Goal: Task Accomplishment & Management: Manage account settings

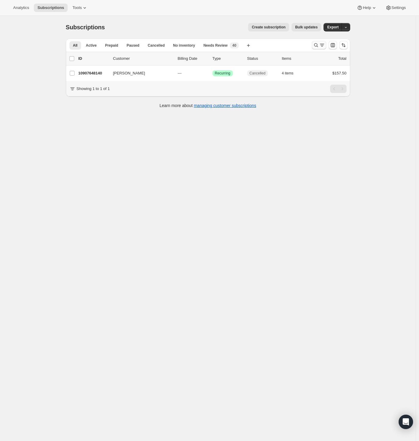
click at [319, 47] on icon "Search and filter results" at bounding box center [316, 45] width 6 height 6
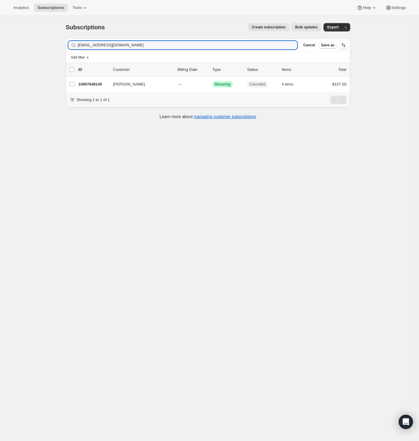
drag, startPoint x: 127, startPoint y: 48, endPoint x: 28, endPoint y: 52, distance: 99.2
click at [28, 52] on div "Subscriptions. This page is ready Subscriptions Create subscription Bulk update…" at bounding box center [208, 236] width 416 height 441
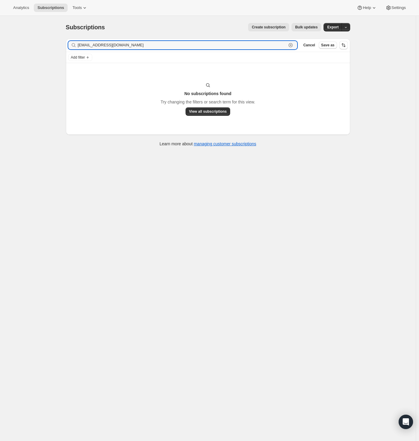
drag, startPoint x: 135, startPoint y: 47, endPoint x: 55, endPoint y: 43, distance: 80.0
click at [55, 43] on div "Subscriptions. This page is ready Subscriptions Create subscription Bulk update…" at bounding box center [208, 236] width 416 height 441
paste input "[PERSON_NAME]"
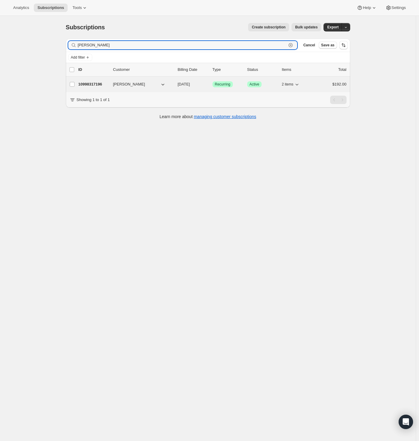
type input "[PERSON_NAME]"
click at [89, 83] on p "10998317196" at bounding box center [93, 84] width 30 height 6
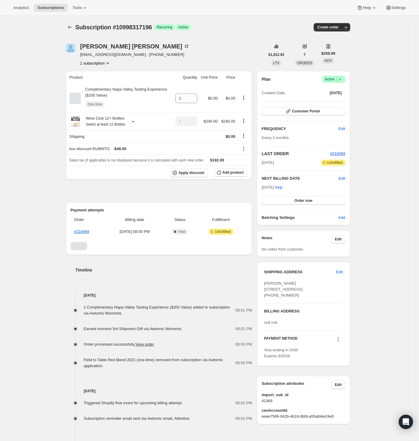
click at [334, 82] on span "Active |" at bounding box center [334, 79] width 18 height 6
click at [332, 100] on span "Cancel subscription" at bounding box center [333, 101] width 34 height 4
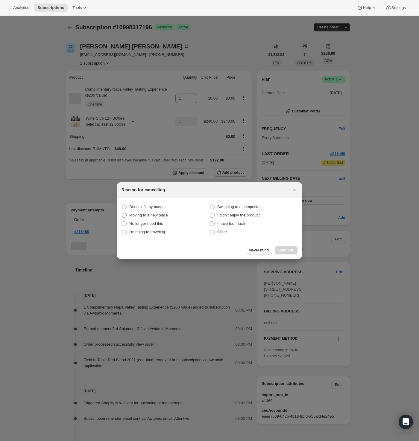
click at [149, 215] on span "Moving to a new place" at bounding box center [148, 215] width 39 height 4
click at [122, 213] on place "Moving to a new place" at bounding box center [122, 213] width 0 height 0
radio place "true"
click at [285, 249] on span "Continue" at bounding box center [286, 250] width 16 height 5
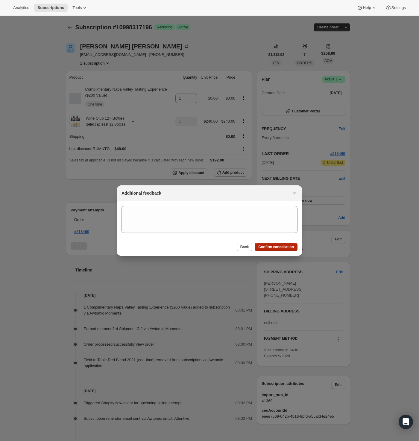
click at [276, 247] on span "Confirm cancellation" at bounding box center [276, 247] width 36 height 5
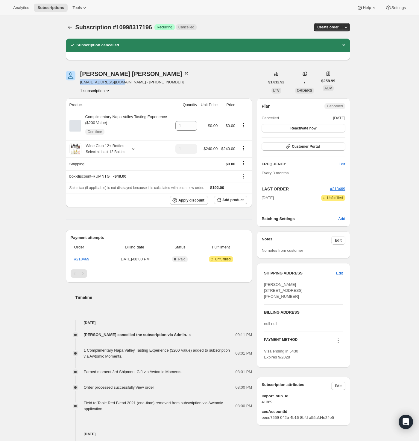
drag, startPoint x: 81, startPoint y: 82, endPoint x: 119, endPoint y: 83, distance: 37.4
click at [120, 84] on span "[EMAIL_ADDRESS][DOMAIN_NAME] · [PHONE_NUMBER]" at bounding box center [134, 82] width 109 height 6
copy span "[EMAIL_ADDRESS][DOMAIN_NAME]"
drag, startPoint x: 128, startPoint y: 95, endPoint x: 122, endPoint y: 89, distance: 8.5
click at [127, 95] on div "[PERSON_NAME] [EMAIL_ADDRESS][DOMAIN_NAME] · [PHONE_NUMBER] 1 subscription $1,8…" at bounding box center [205, 337] width 289 height 552
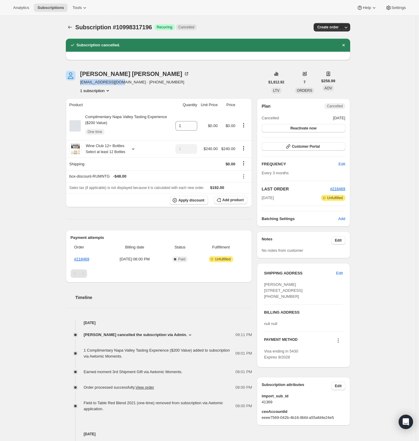
drag, startPoint x: 120, startPoint y: 82, endPoint x: 1, endPoint y: 42, distance: 125.8
click at [81, 80] on div "[PERSON_NAME] [EMAIL_ADDRESS][DOMAIN_NAME] · [PHONE_NUMBER] 1 subscription" at bounding box center [165, 82] width 199 height 23
copy span "[EMAIL_ADDRESS][DOMAIN_NAME]"
